Goal: Information Seeking & Learning: Find specific page/section

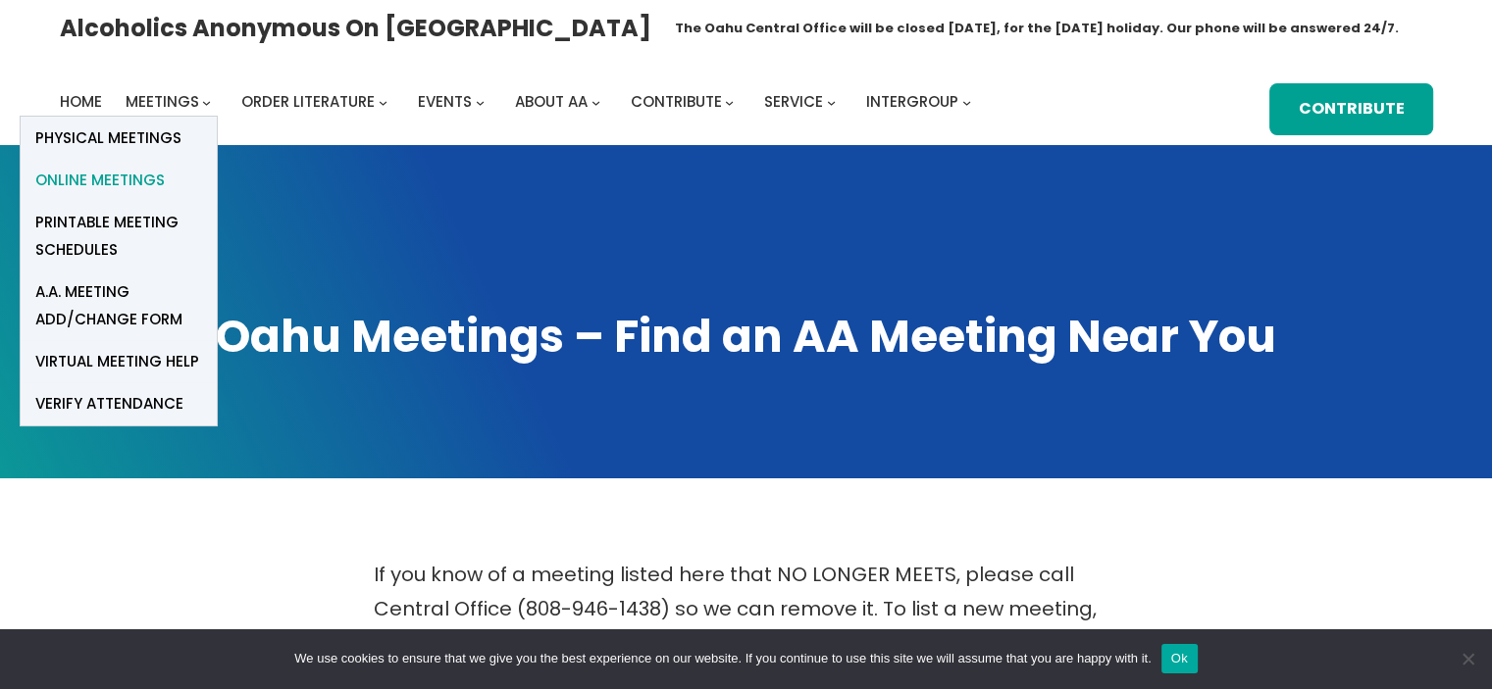
click at [143, 178] on span "Online Meetings" at bounding box center [99, 180] width 129 height 27
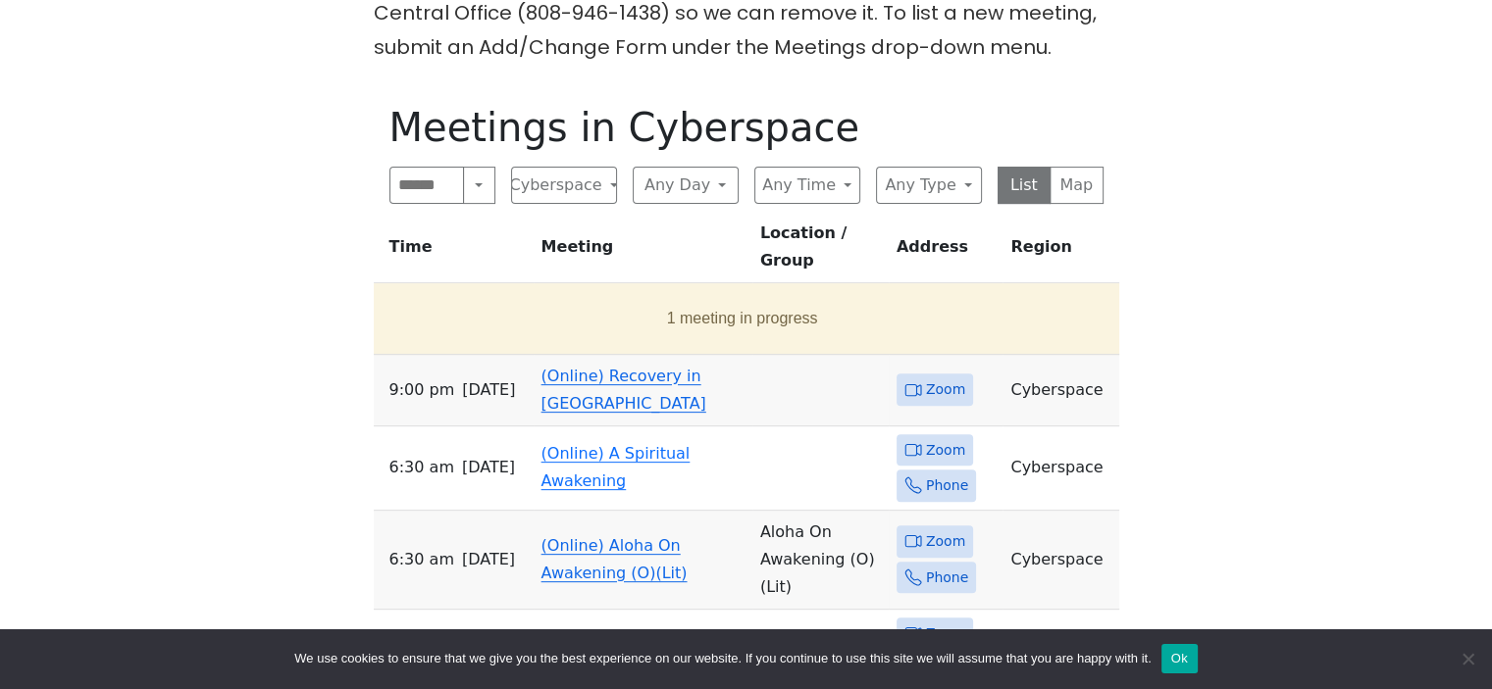
scroll to position [490, 0]
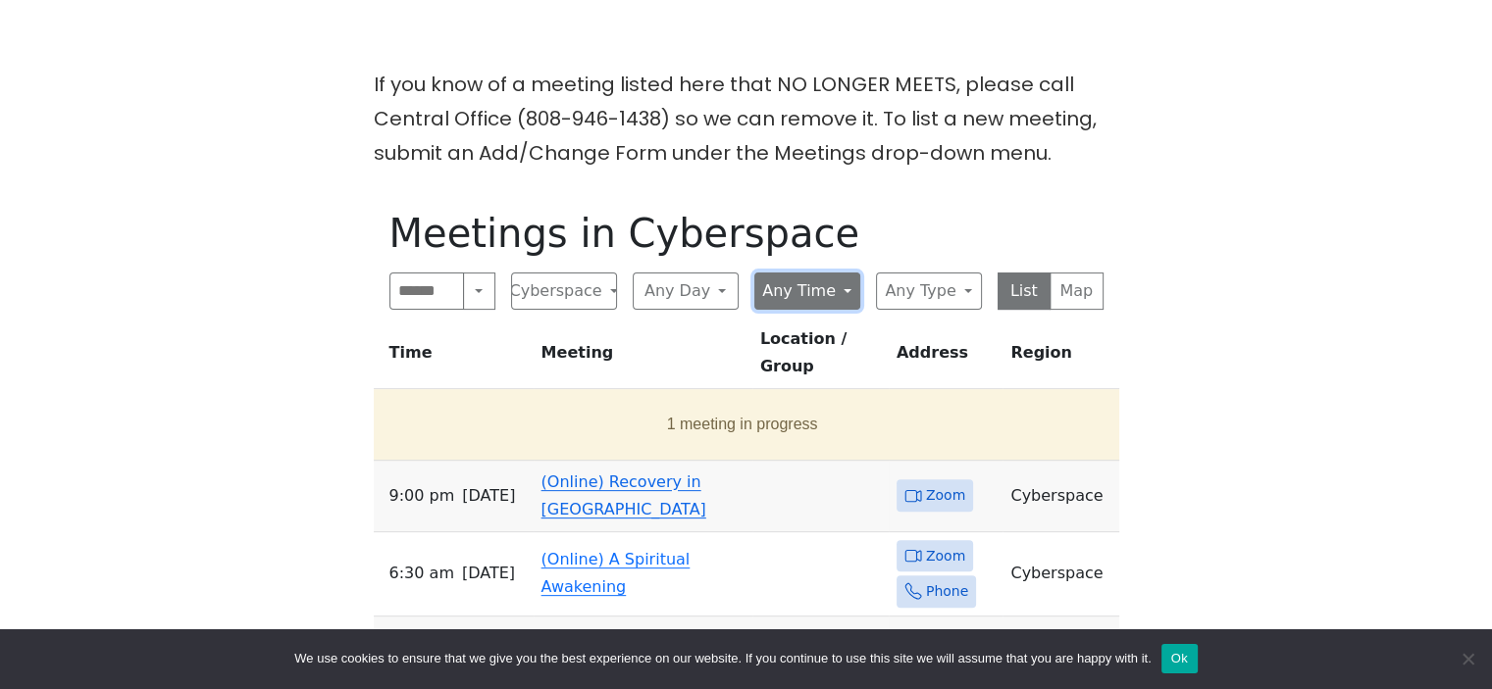
click at [789, 303] on button "Any Time" at bounding box center [807, 291] width 106 height 37
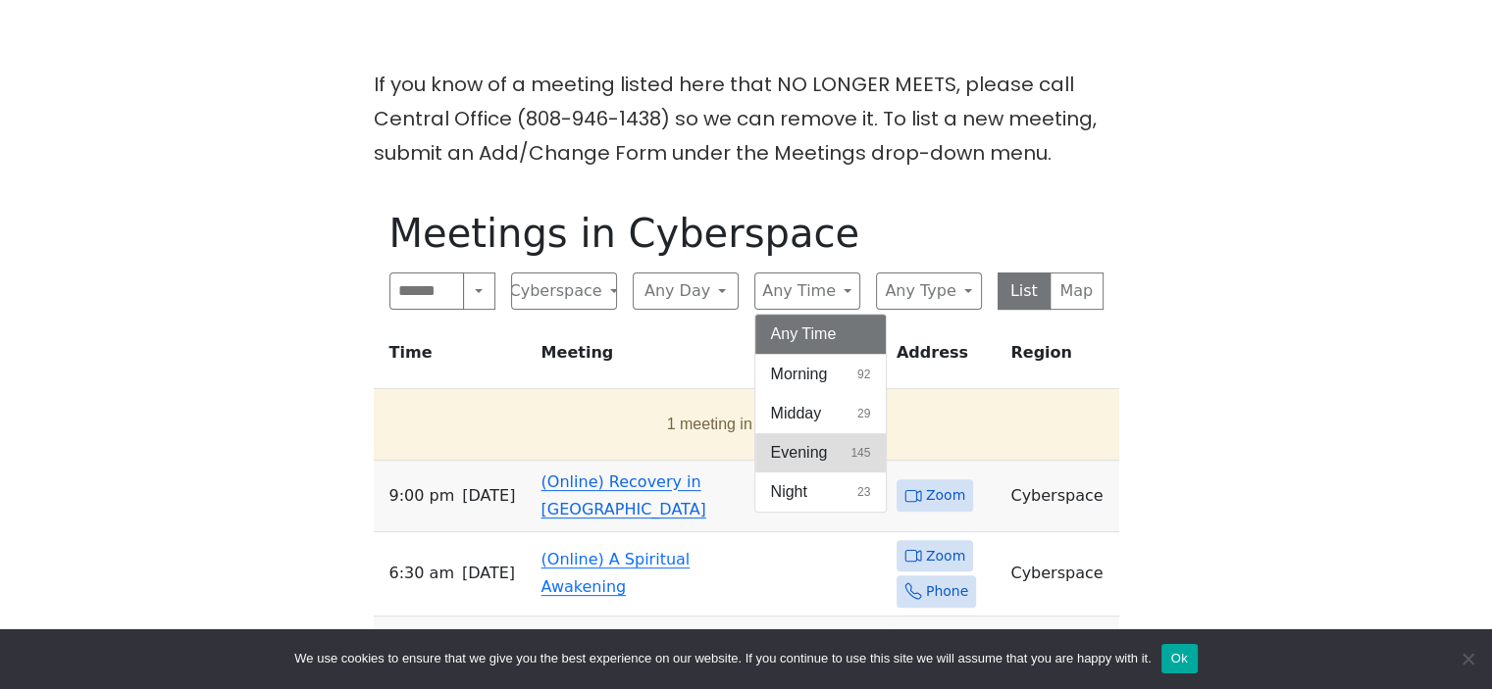
click at [816, 451] on span "Evening" at bounding box center [799, 453] width 57 height 24
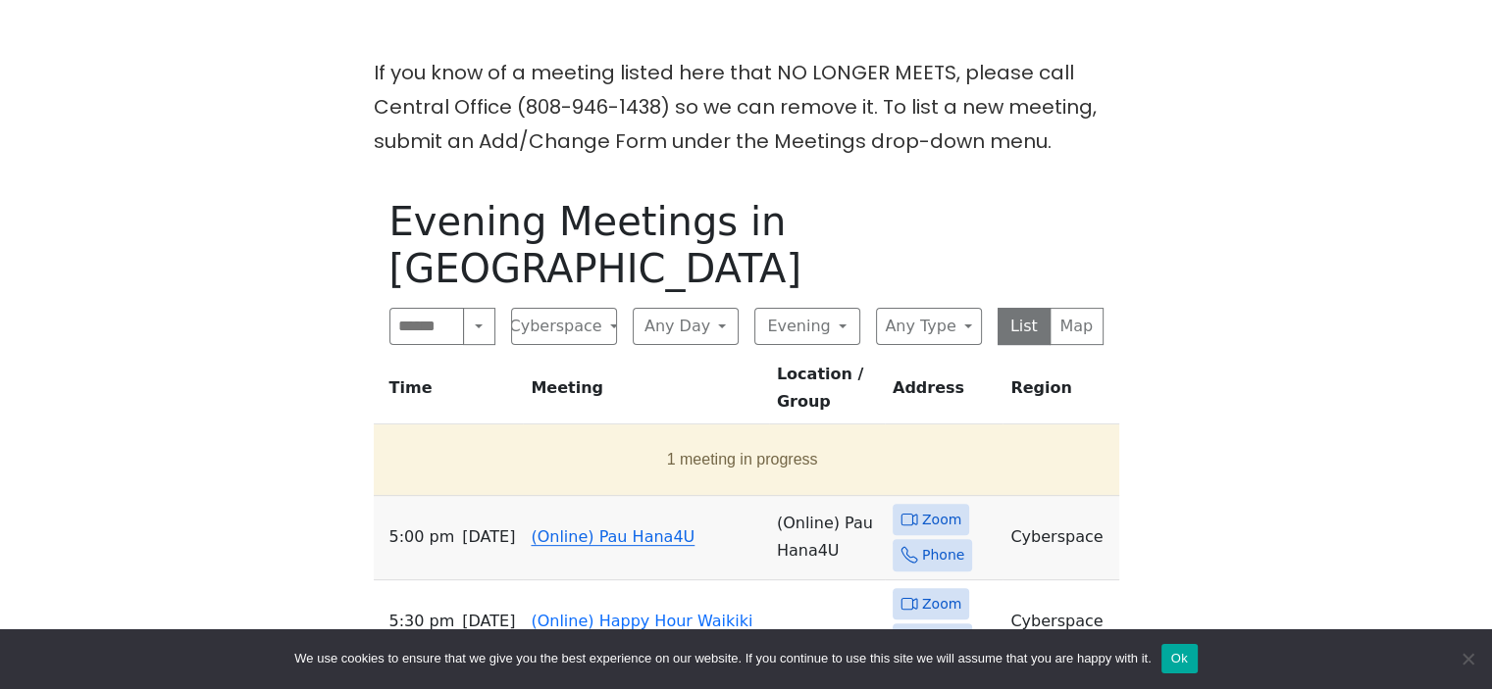
scroll to position [490, 0]
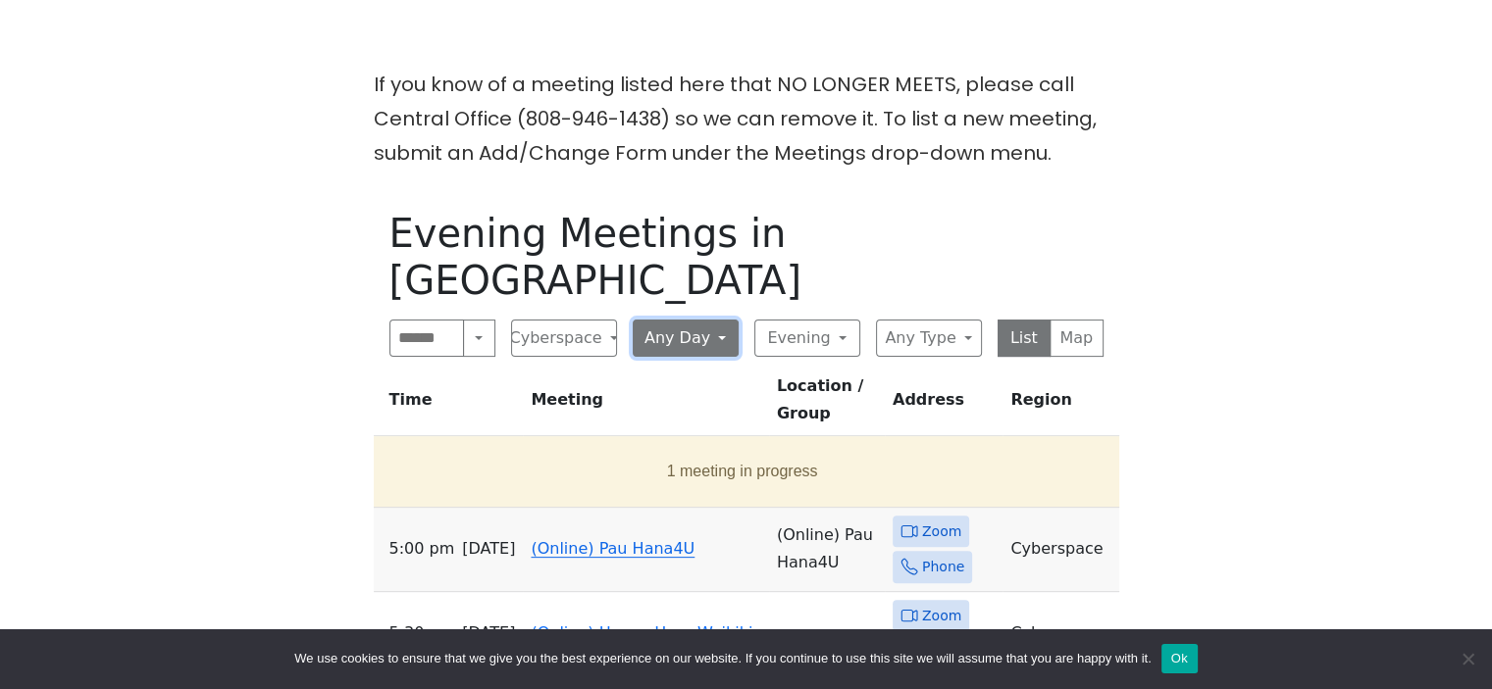
click at [667, 320] on button "Any Day" at bounding box center [686, 338] width 106 height 37
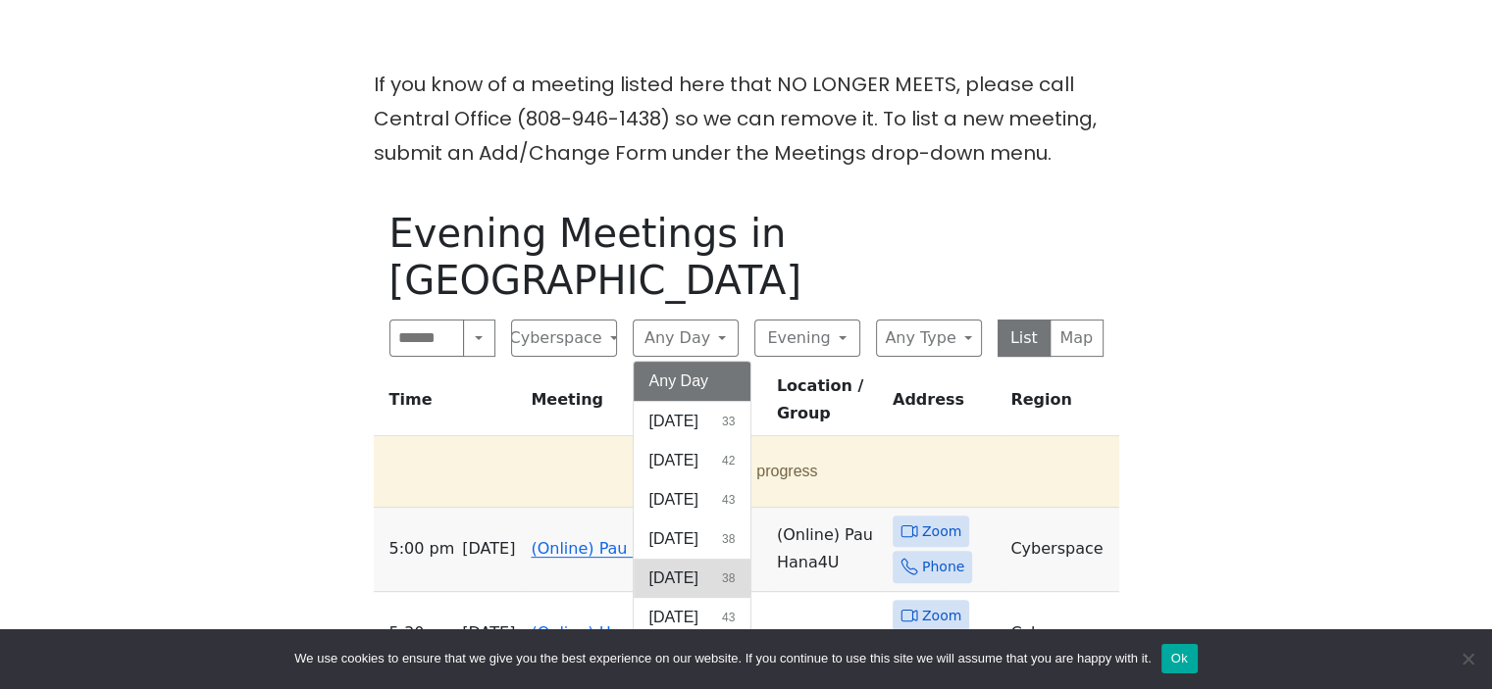
click at [687, 559] on button "[DATE] 38" at bounding box center [693, 578] width 118 height 39
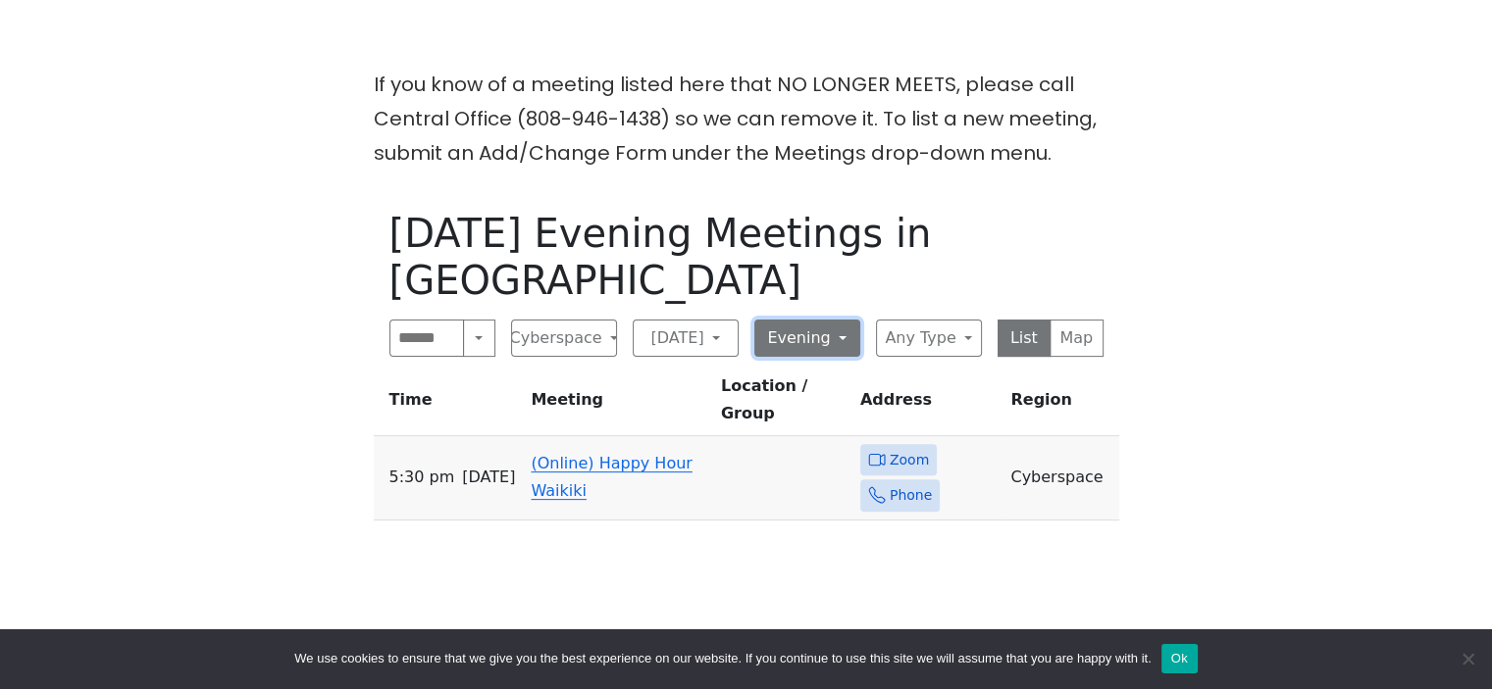
click at [833, 320] on button "Evening" at bounding box center [807, 338] width 106 height 37
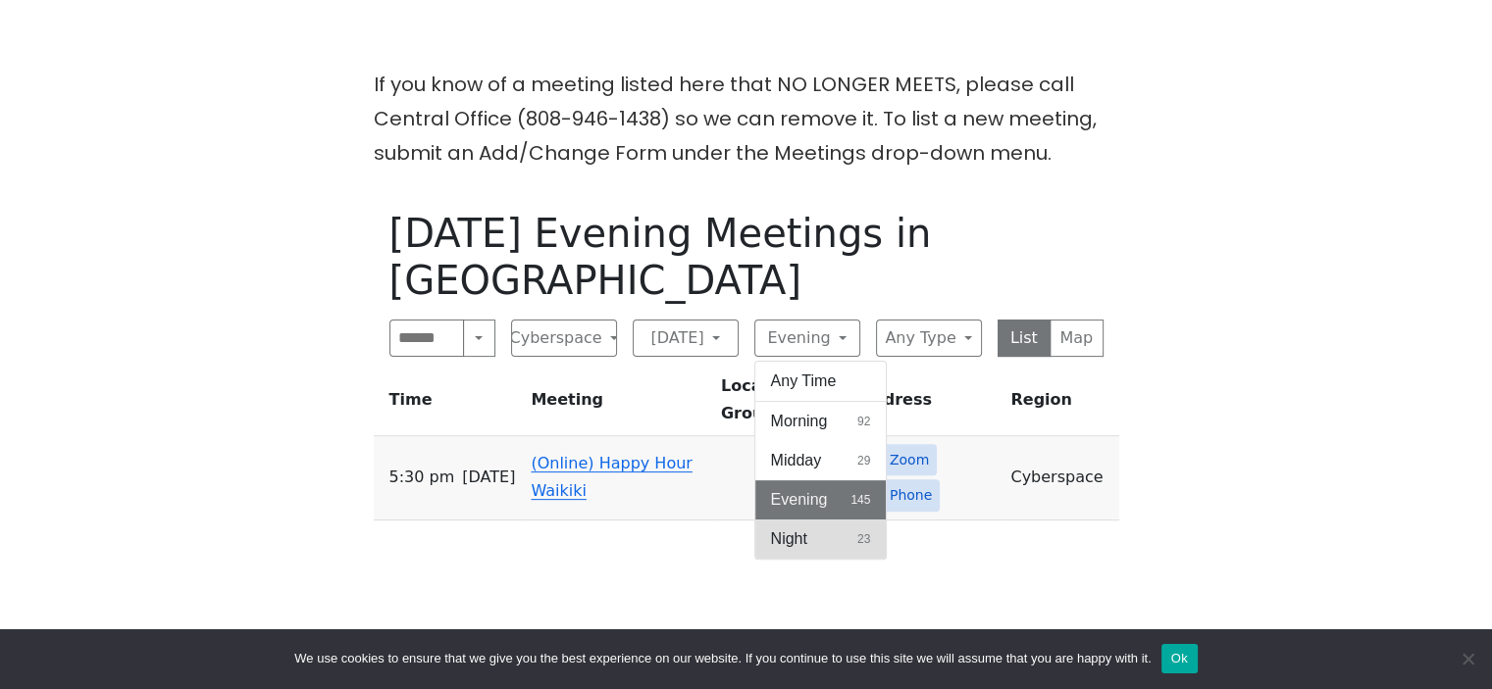
click at [821, 520] on button "Night 23" at bounding box center [820, 539] width 131 height 39
